Goal: Understand process/instructions: Learn how to perform a task or action

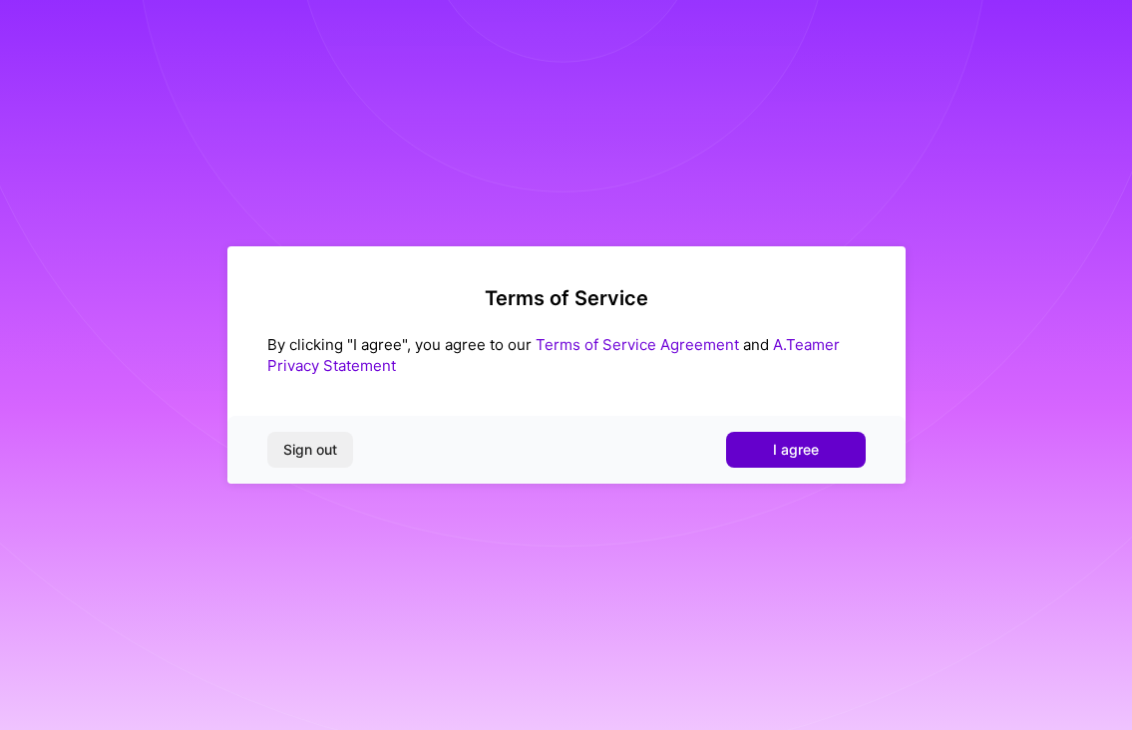
click at [785, 458] on span "I agree" at bounding box center [796, 450] width 46 height 20
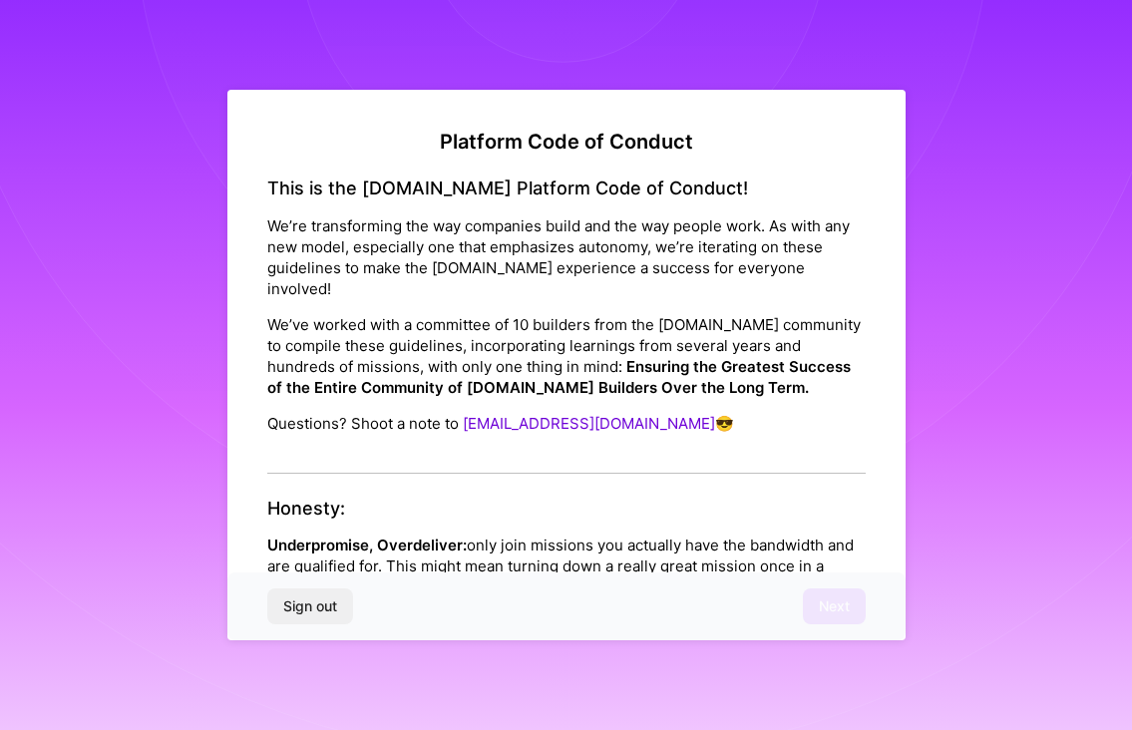
click at [749, 535] on p "Underpromise, Overdeliver: only join missions you actually have the bandwidth a…" at bounding box center [566, 566] width 599 height 63
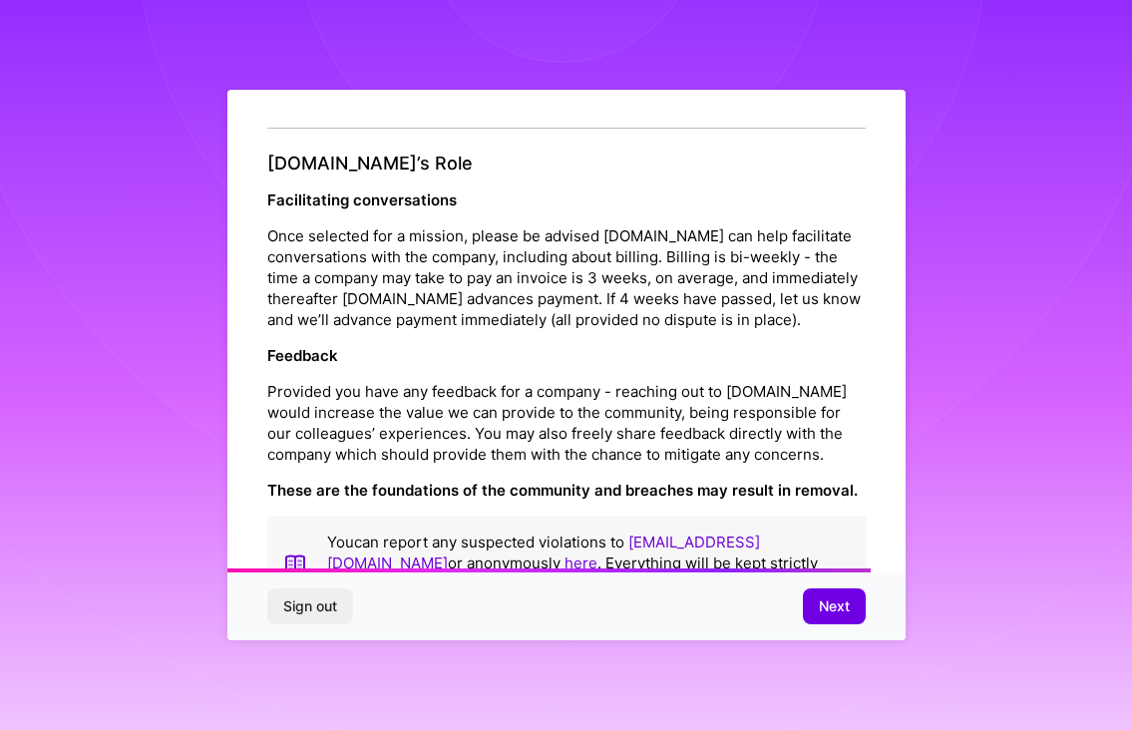
scroll to position [2194, 0]
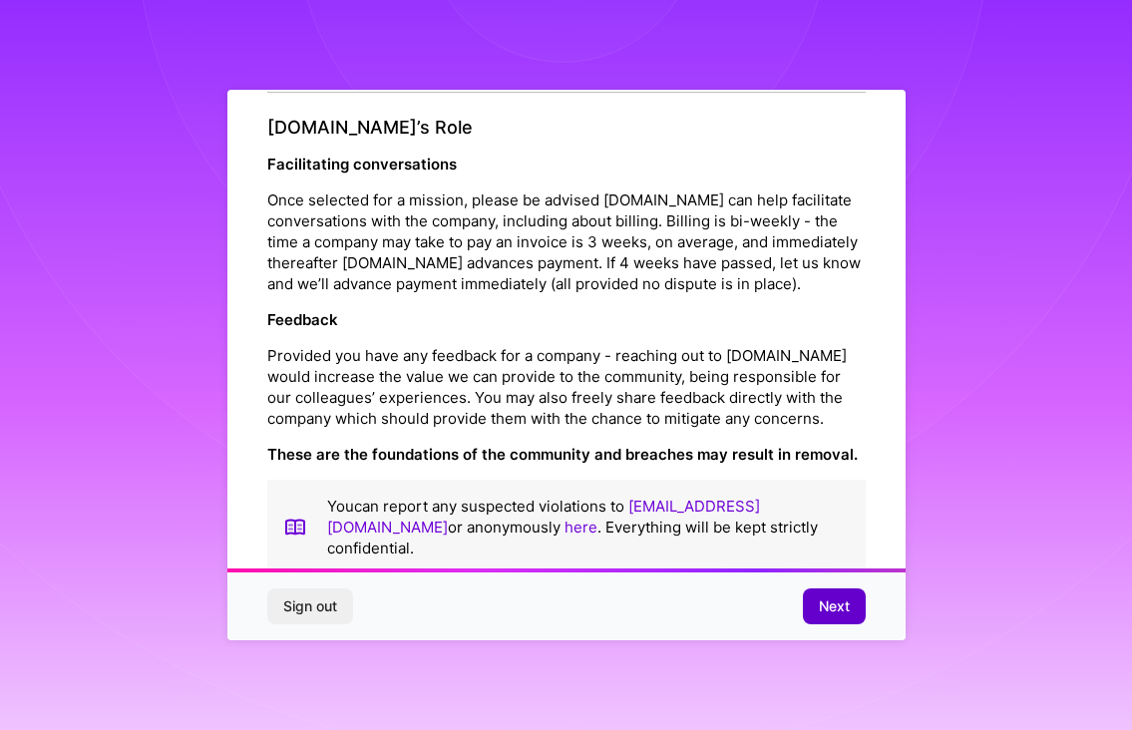
click at [830, 603] on span "Next" at bounding box center [834, 607] width 31 height 20
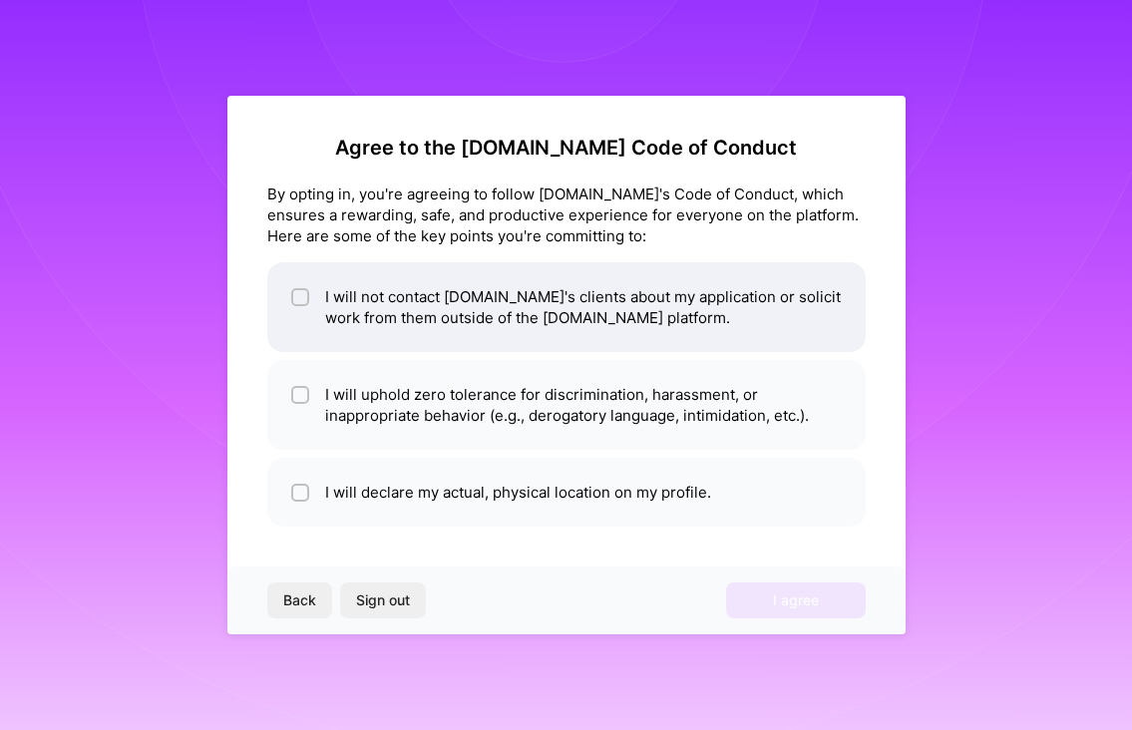
click at [299, 294] on input "checkbox" at bounding box center [302, 298] width 14 height 14
checkbox input "true"
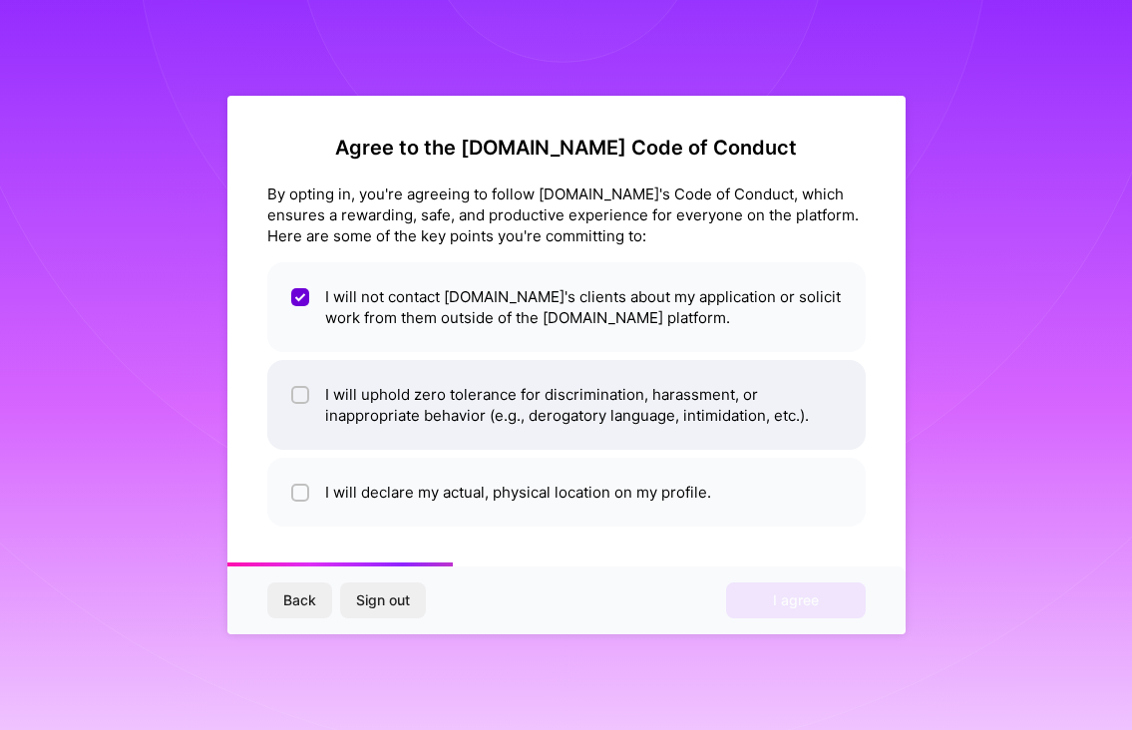
click at [299, 395] on input "checkbox" at bounding box center [302, 396] width 14 height 14
checkbox input "true"
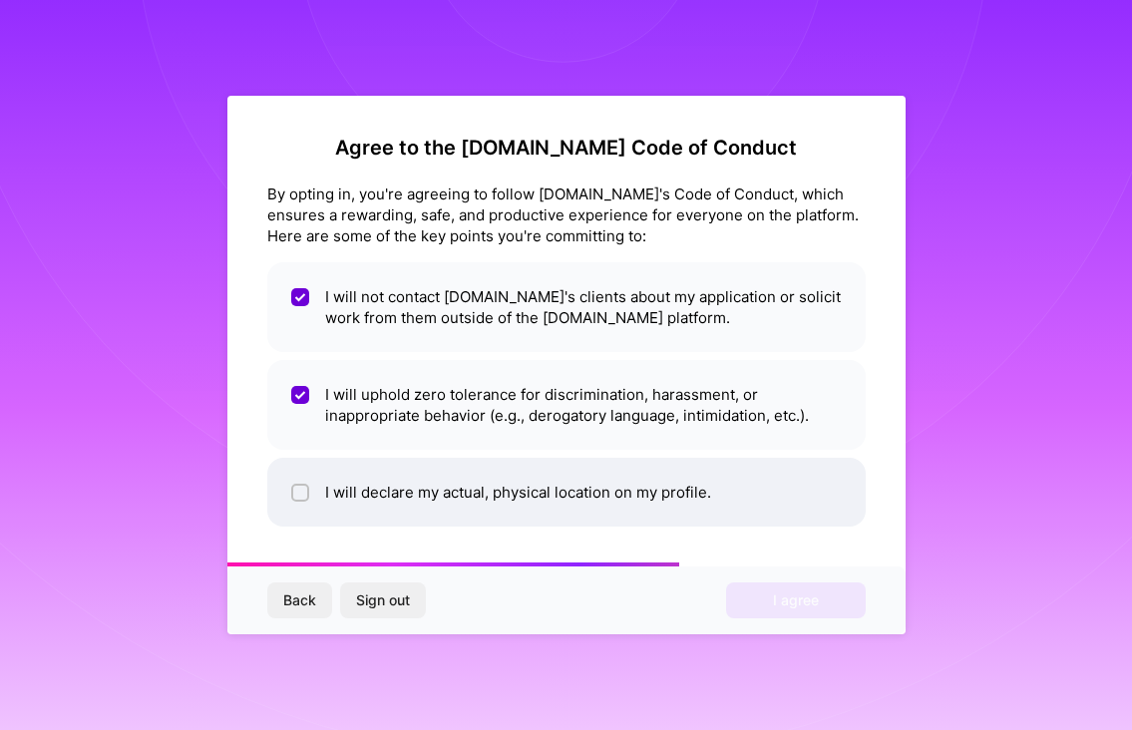
click at [302, 490] on input "checkbox" at bounding box center [302, 494] width 14 height 14
checkbox input "true"
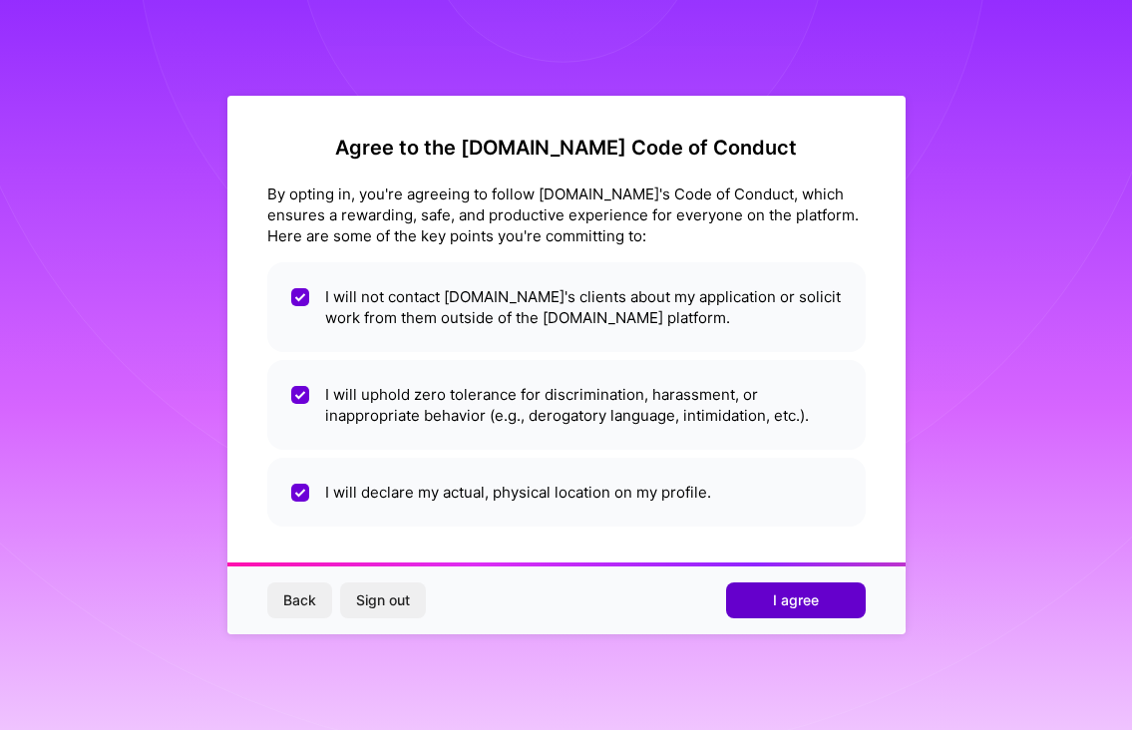
click at [829, 605] on button "I agree" at bounding box center [796, 601] width 140 height 36
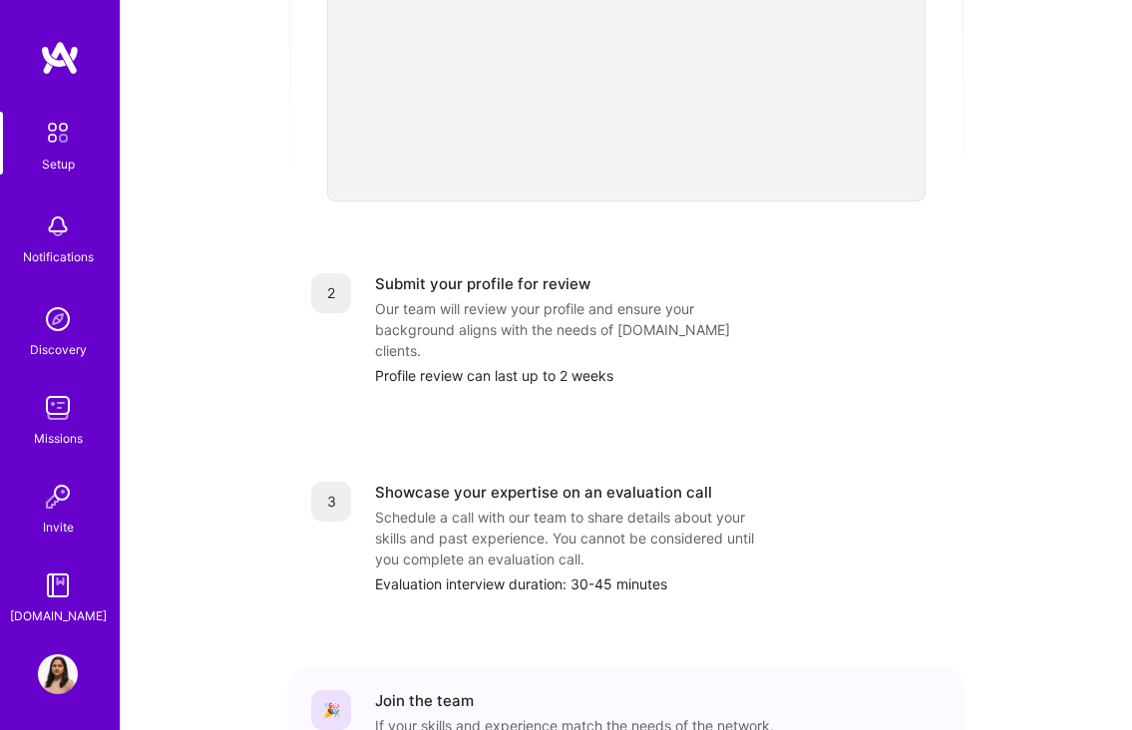
scroll to position [718, 0]
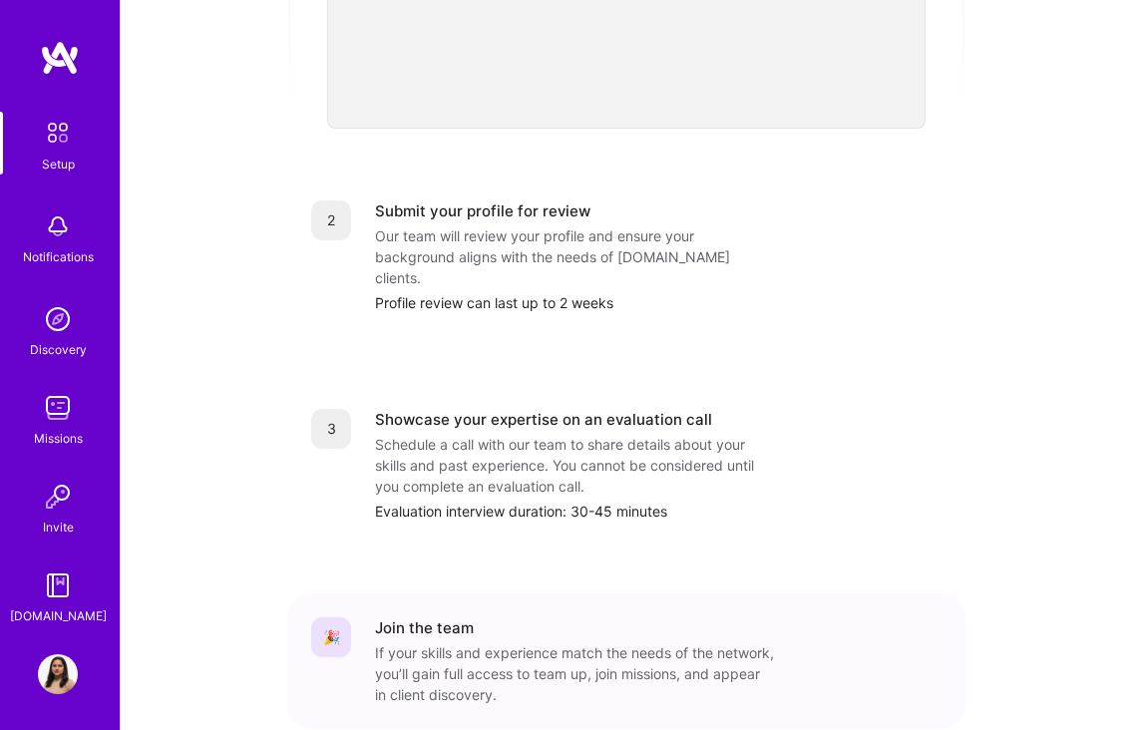
click at [50, 334] on img at bounding box center [58, 319] width 40 height 40
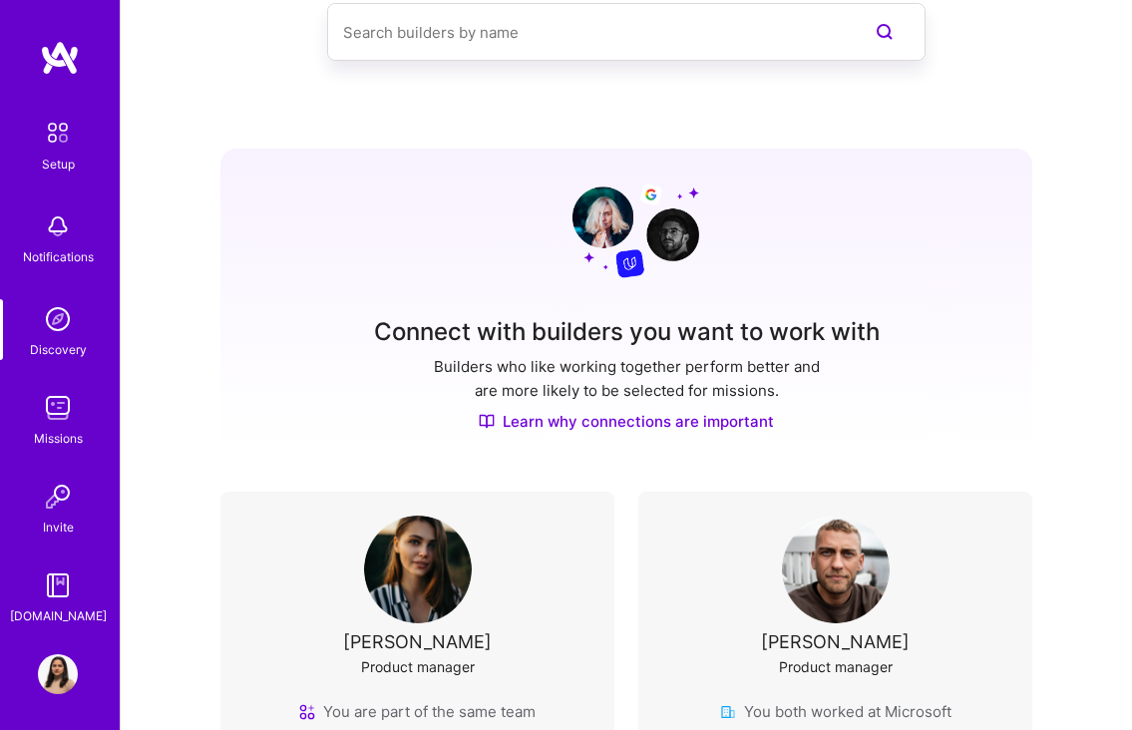
scroll to position [32, 0]
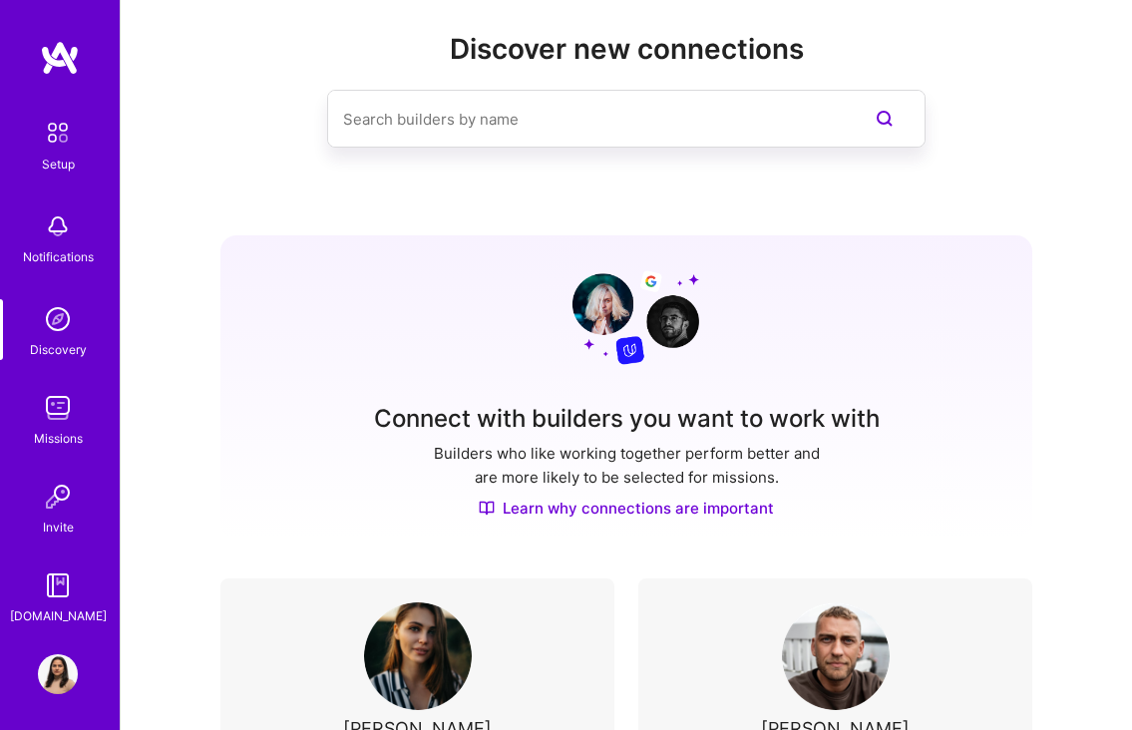
click at [43, 597] on img at bounding box center [58, 586] width 40 height 40
